Goal: Information Seeking & Learning: Learn about a topic

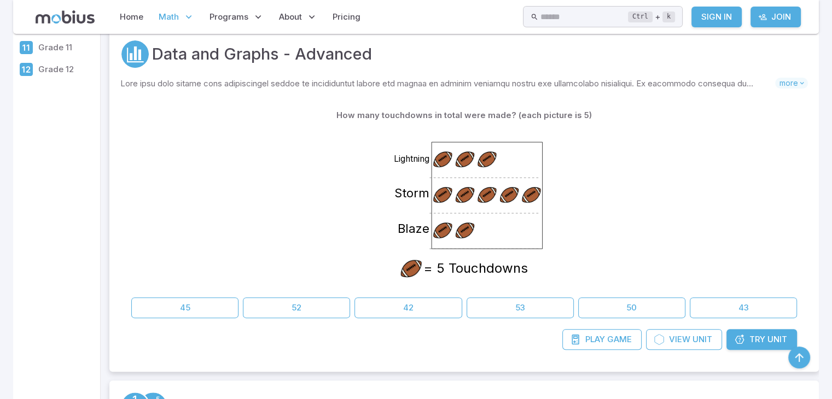
scroll to position [231, 0]
click at [611, 308] on button "50" at bounding box center [631, 308] width 107 height 21
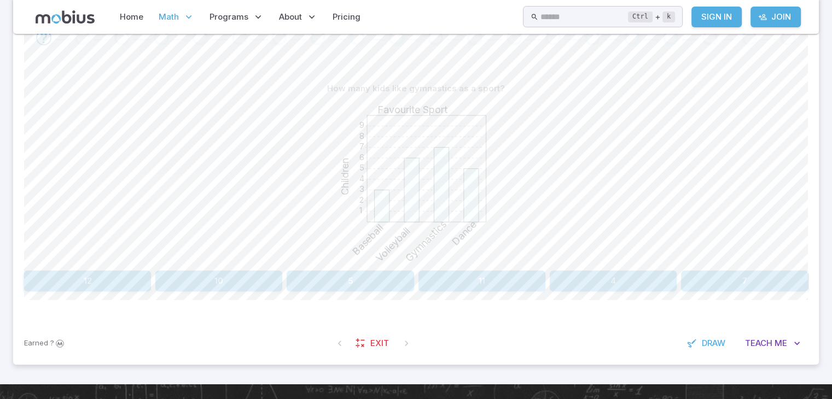
scroll to position [260, 0]
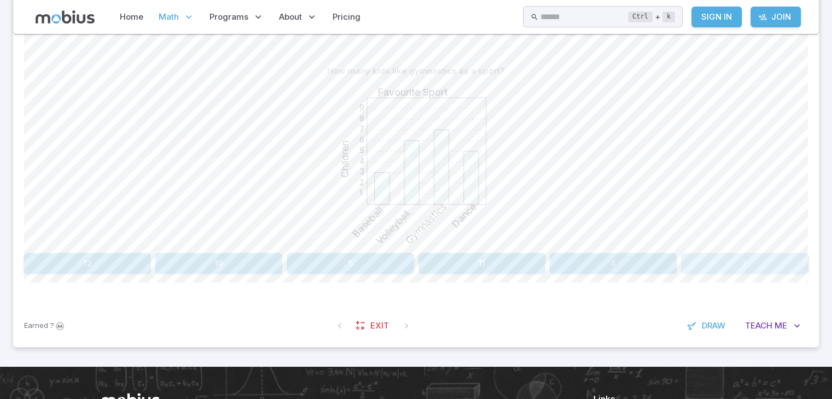
click at [777, 262] on button "7" at bounding box center [744, 263] width 127 height 21
click at [702, 318] on button "Draw" at bounding box center [707, 326] width 52 height 21
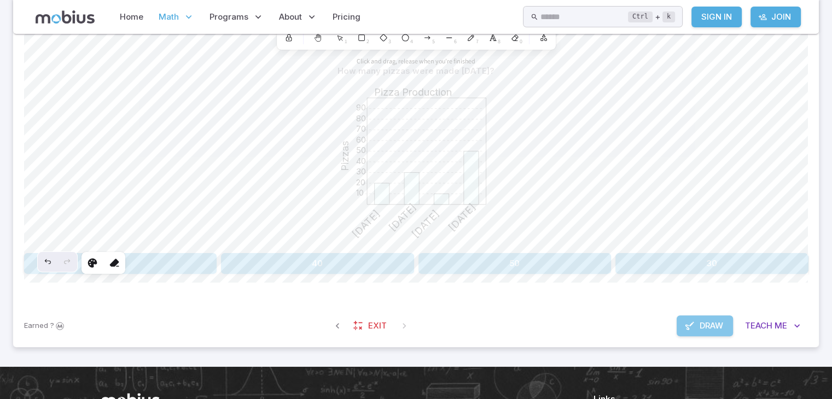
click at [714, 328] on span "Draw" at bounding box center [712, 326] width 24 height 12
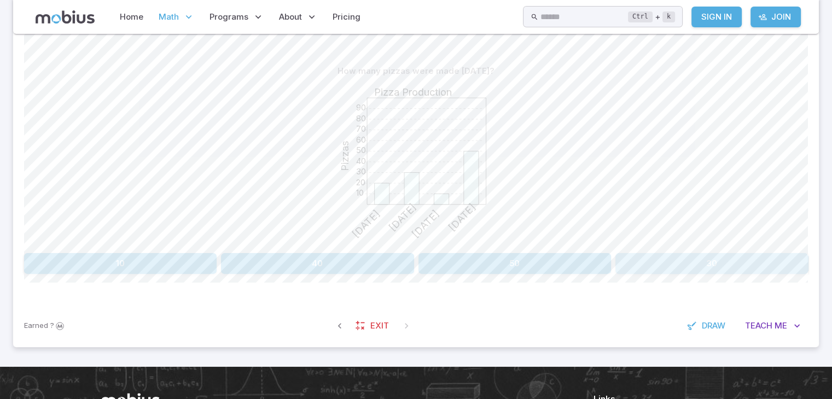
click at [696, 271] on button "30" at bounding box center [712, 263] width 193 height 21
click at [510, 254] on button "Gymnastics" at bounding box center [515, 263] width 193 height 21
click at [735, 268] on button "6" at bounding box center [744, 263] width 127 height 21
click at [735, 268] on button "Volleyball" at bounding box center [712, 263] width 193 height 21
click at [735, 268] on button "Swimming" at bounding box center [679, 263] width 258 height 21
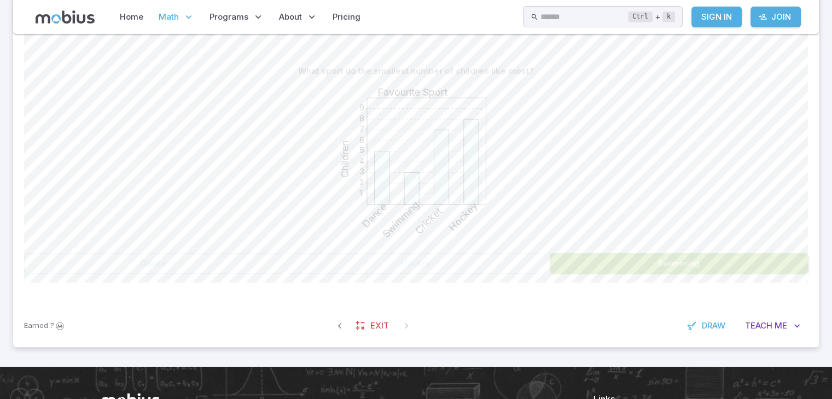
click at [735, 268] on button "Swimming" at bounding box center [679, 263] width 258 height 21
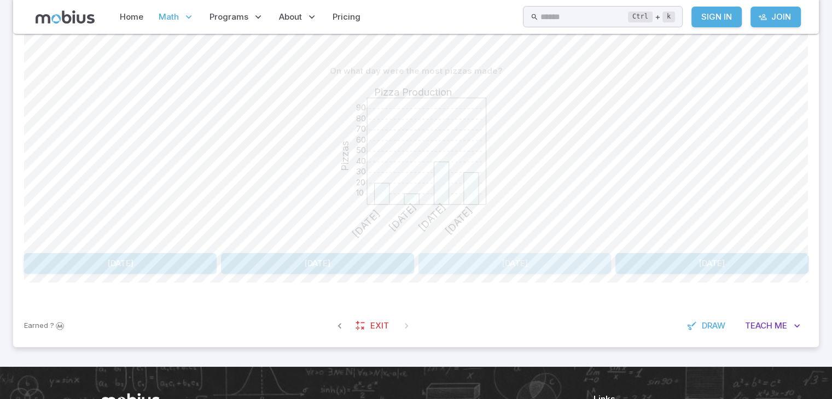
click at [507, 274] on button "[DATE]" at bounding box center [515, 263] width 193 height 21
click at [510, 263] on button "7" at bounding box center [573, 263] width 153 height 21
click at [215, 256] on button "18" at bounding box center [218, 263] width 127 height 21
click at [161, 262] on button "8" at bounding box center [100, 263] width 153 height 21
click at [440, 263] on button "Fish" at bounding box center [614, 263] width 390 height 21
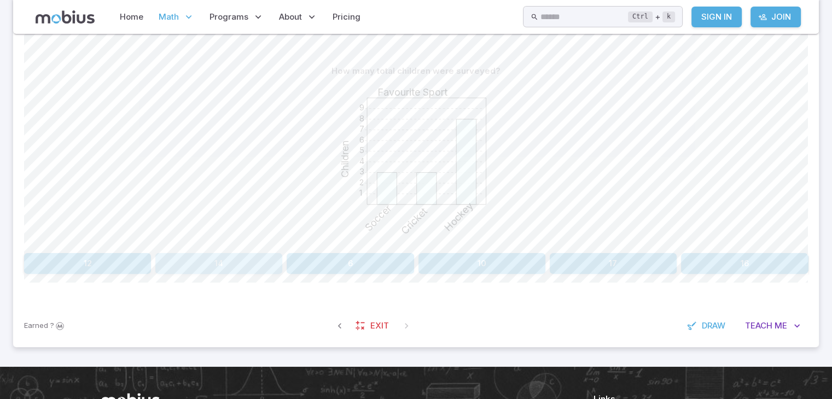
click at [259, 258] on button "14" at bounding box center [218, 263] width 127 height 21
click at [689, 276] on div "How many pizzas were made in total? 10 20 30 40 50 60 70 80 90 Pizza Production…" at bounding box center [416, 172] width 784 height 266
click at [690, 271] on button "140" at bounding box center [712, 263] width 193 height 21
click at [349, 260] on button "40" at bounding box center [350, 263] width 127 height 21
click at [501, 270] on button "[US_STATE] and [GEOGRAPHIC_DATA]" at bounding box center [573, 263] width 153 height 21
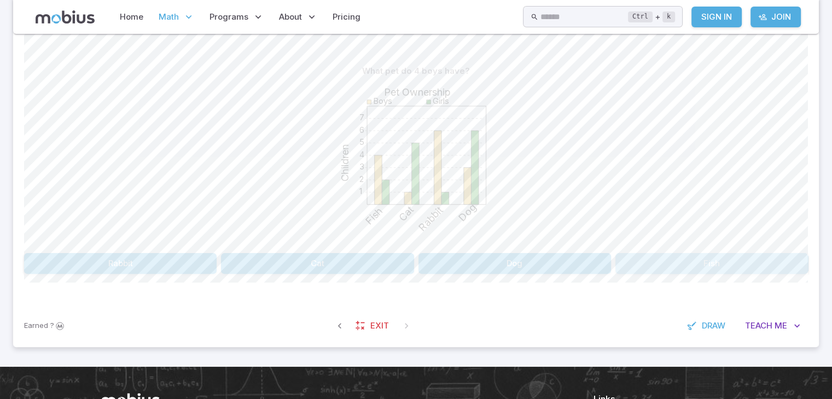
click at [650, 253] on button "Fish" at bounding box center [712, 263] width 193 height 21
click at [656, 253] on button "Hockey" at bounding box center [712, 263] width 193 height 21
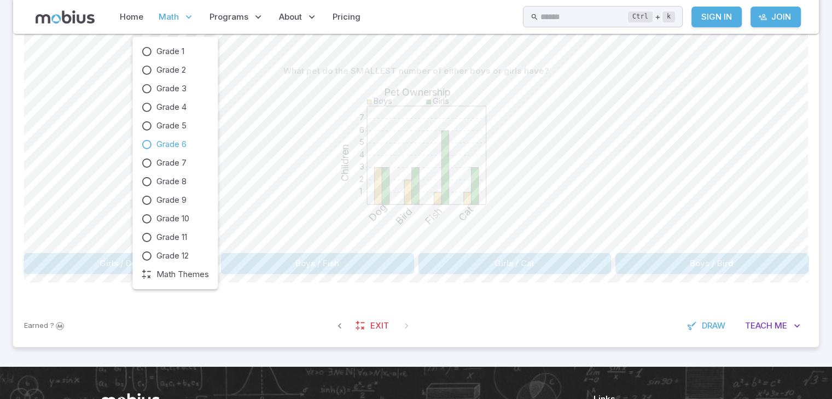
click at [172, 16] on span "Math" at bounding box center [169, 17] width 20 height 12
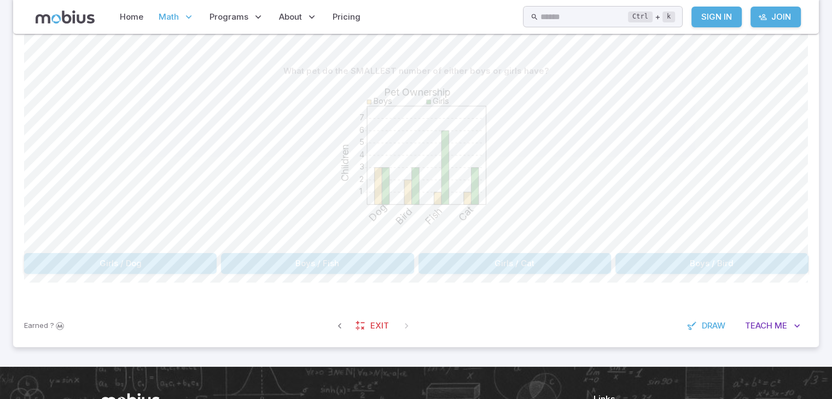
click at [326, 284] on div "What pet do the SMALLEST number of either boys or girls have? 1 2 3 4 5 6 7 Pet…" at bounding box center [416, 172] width 784 height 266
click at [331, 259] on button "Boys / Fish" at bounding box center [317, 263] width 193 height 21
click at [331, 259] on button "25" at bounding box center [350, 263] width 127 height 21
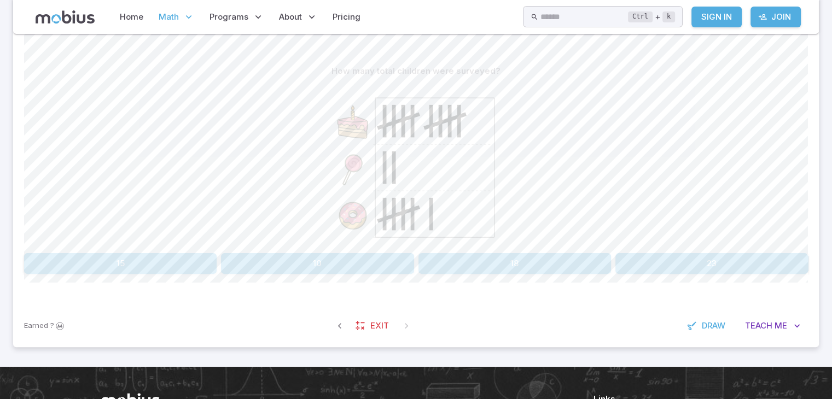
click at [427, 254] on button "18" at bounding box center [515, 263] width 193 height 21
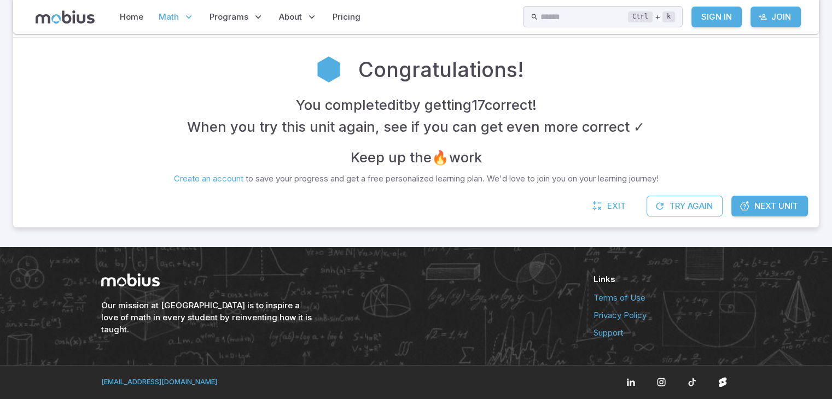
scroll to position [224, 0]
